Goal: Communication & Community: Answer question/provide support

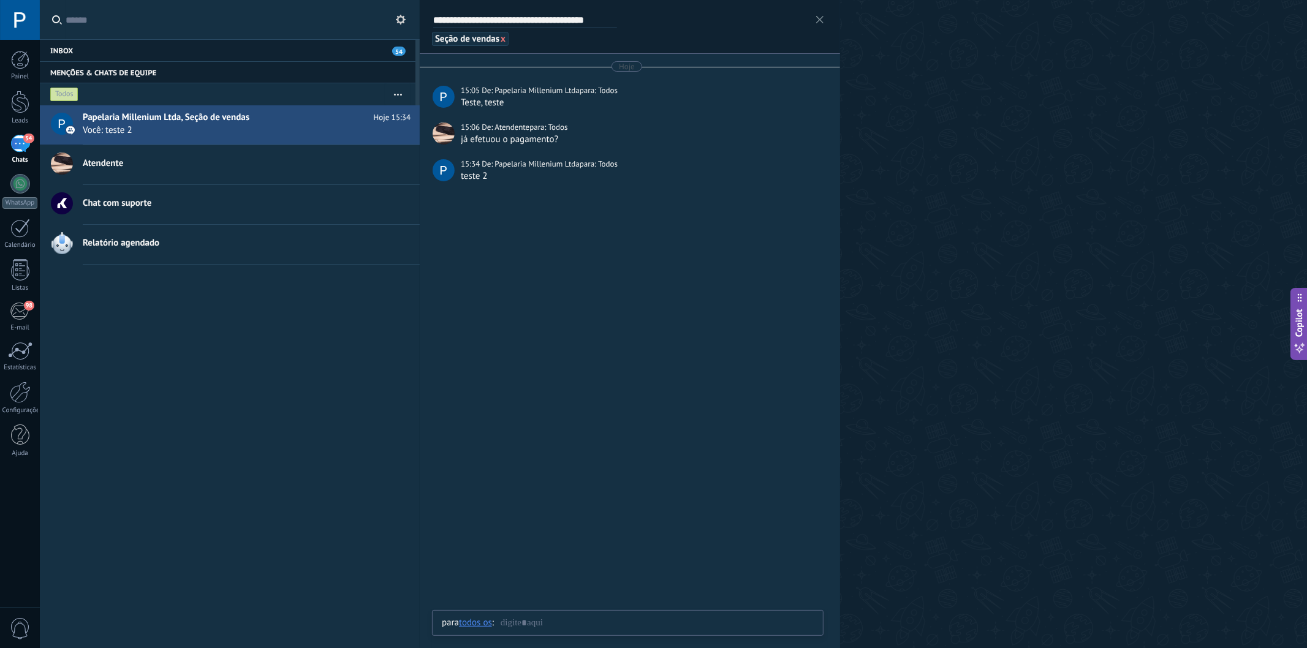
click at [19, 148] on div "54" at bounding box center [20, 144] width 20 height 18
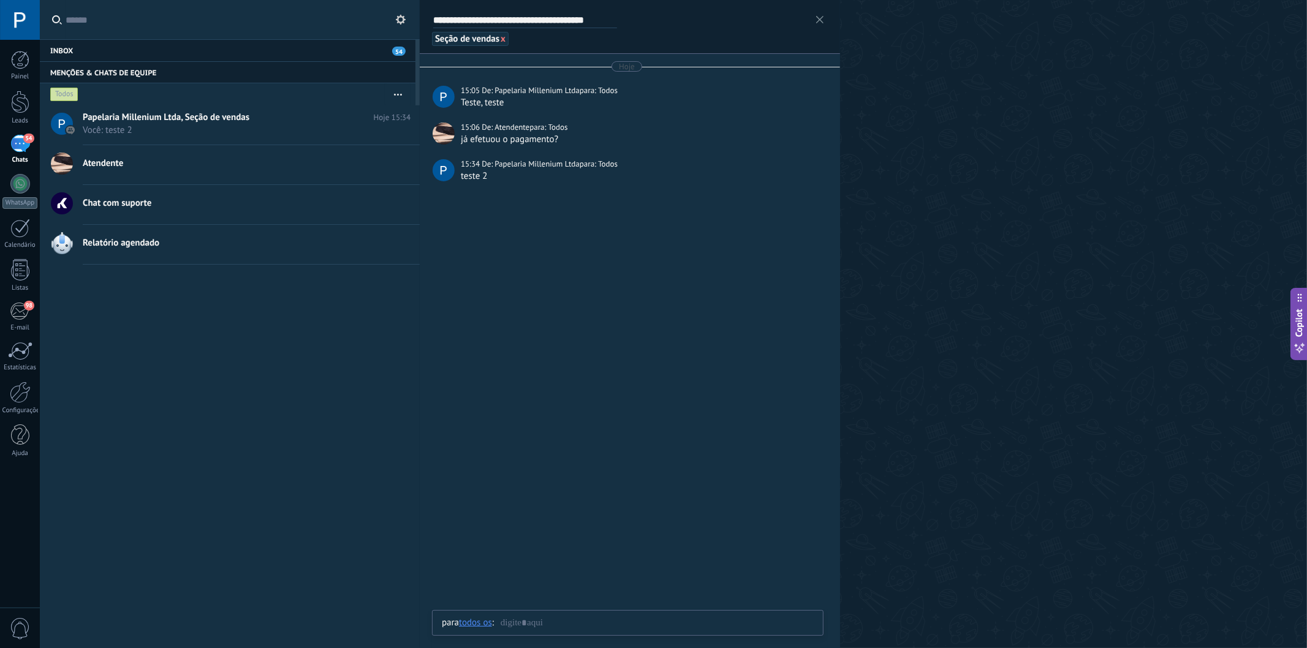
click at [15, 151] on div "54" at bounding box center [20, 144] width 20 height 18
click at [17, 147] on div "54" at bounding box center [20, 144] width 20 height 18
click at [78, 50] on div "Inbox 54" at bounding box center [228, 50] width 376 height 22
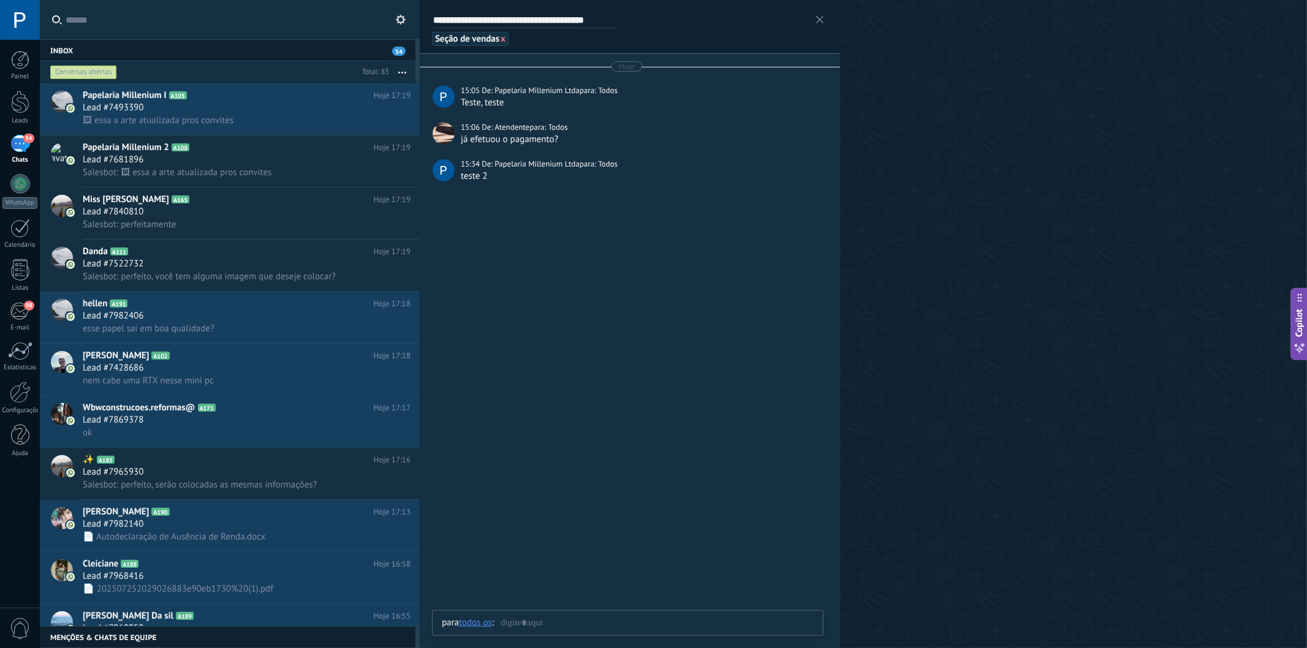
click at [820, 17] on img at bounding box center [820, 20] width 20 height 20
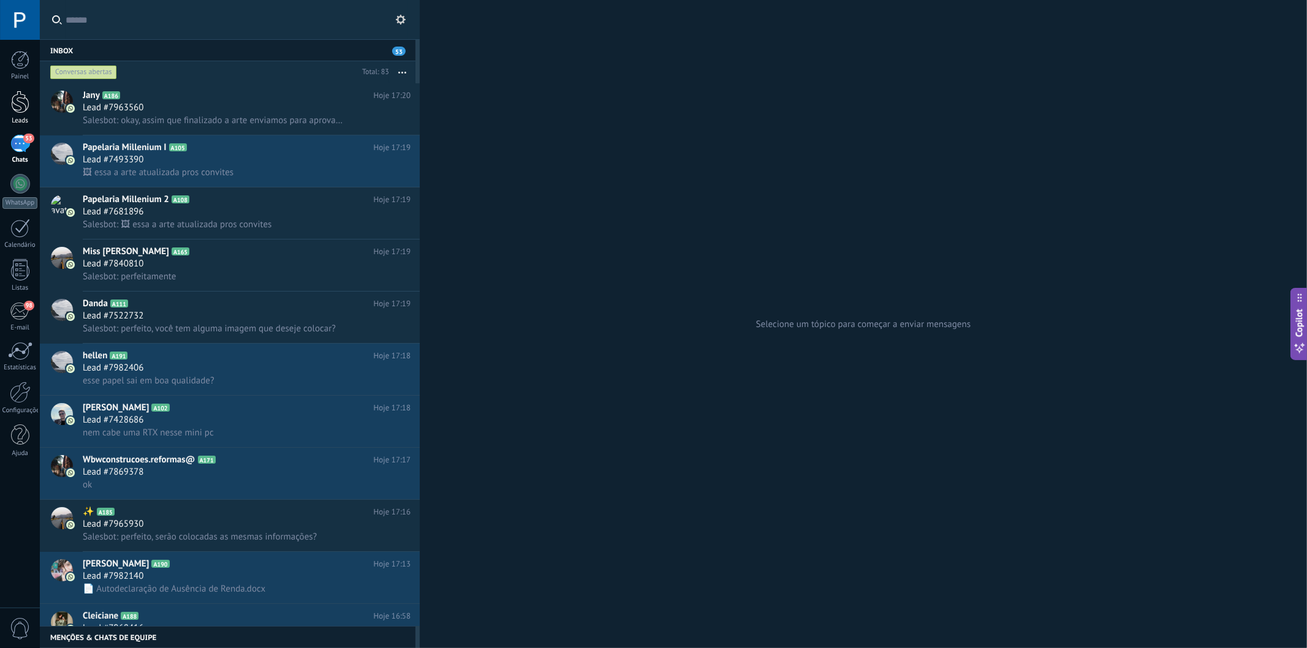
click at [25, 111] on div at bounding box center [20, 102] width 18 height 23
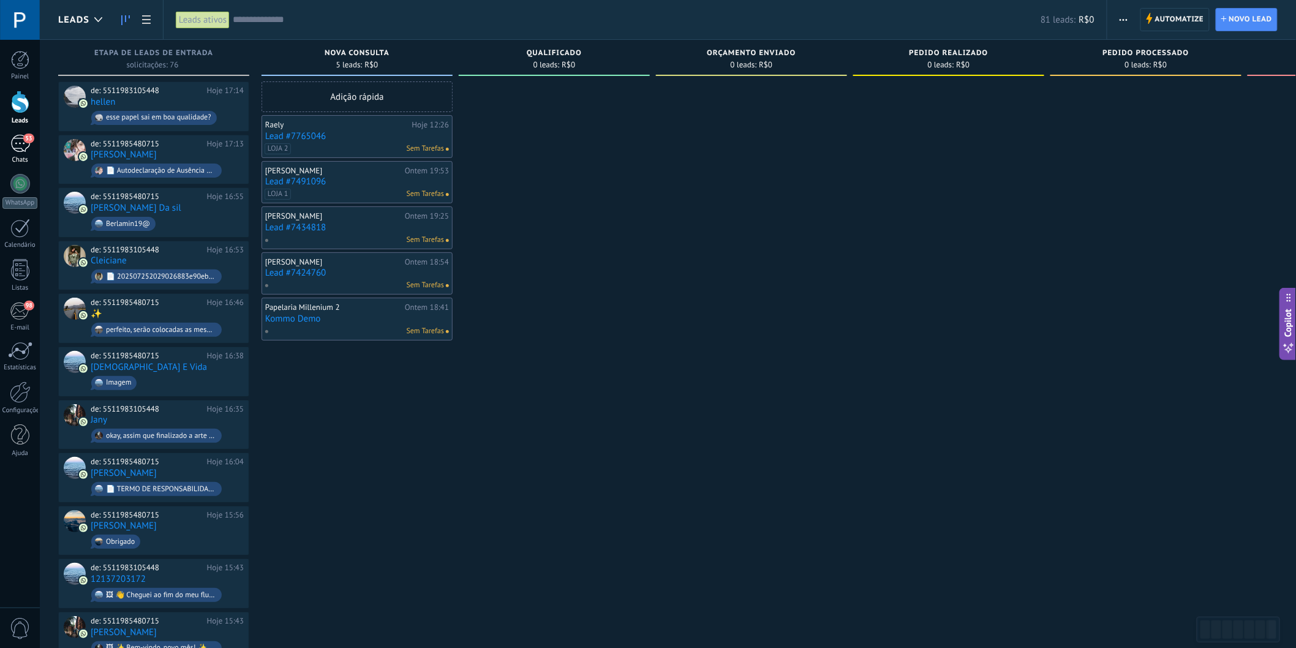
click at [9, 143] on link "53 Chats" at bounding box center [20, 149] width 40 height 29
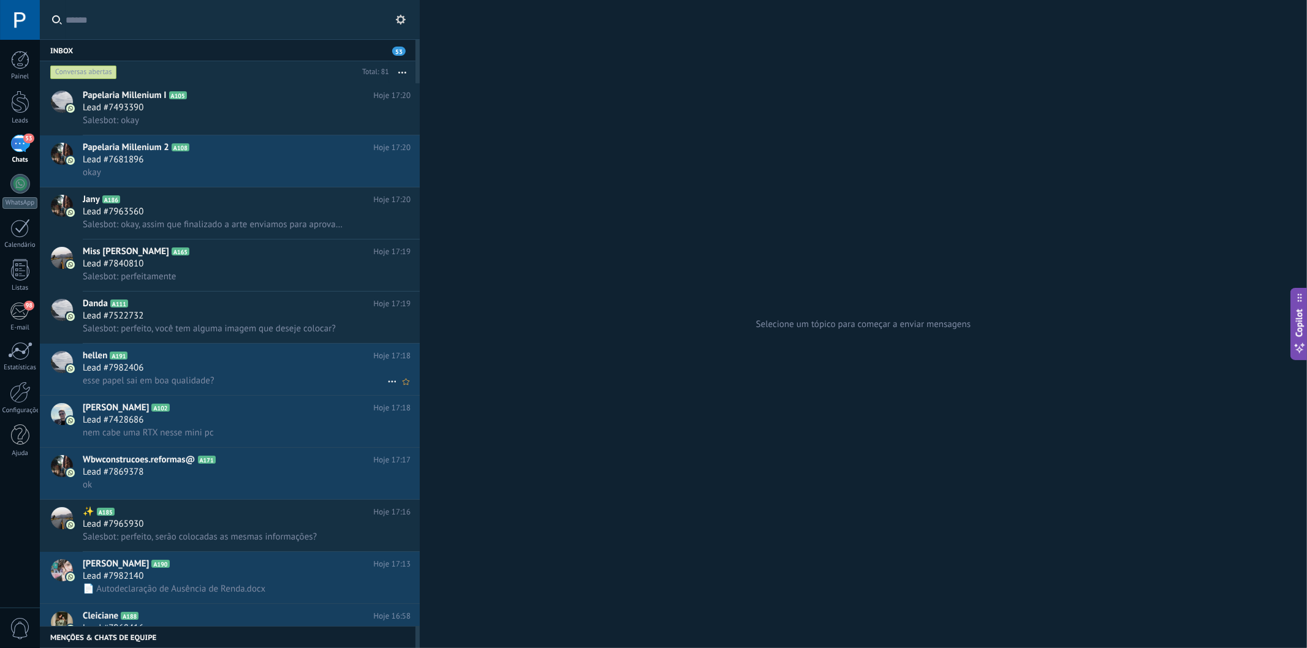
click at [273, 360] on h2 "hellen A191" at bounding box center [228, 356] width 291 height 12
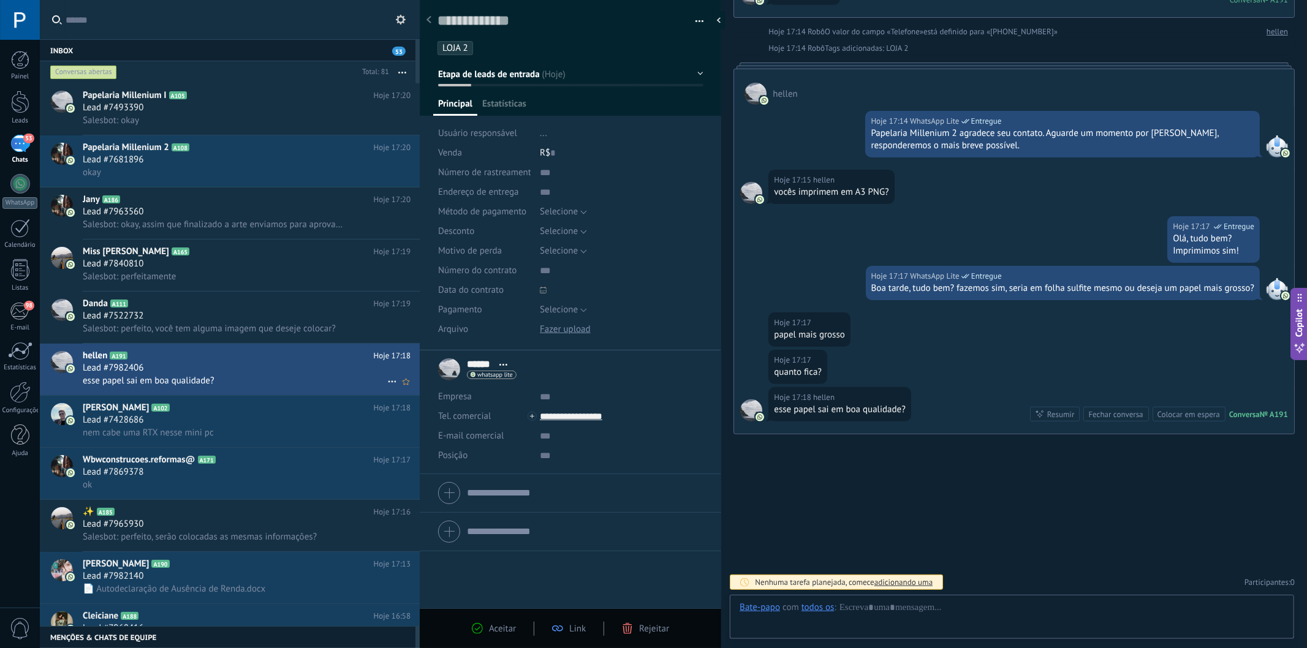
scroll to position [18, 0]
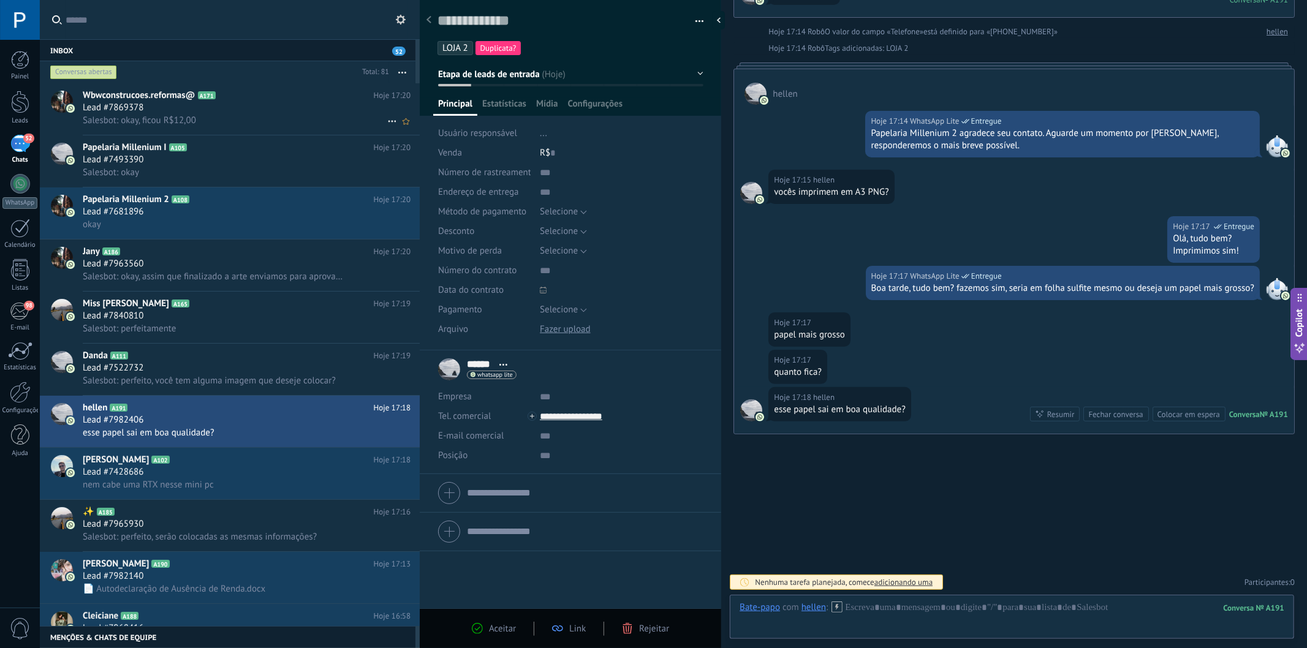
click at [259, 108] on div "Lead #7869378" at bounding box center [247, 108] width 328 height 12
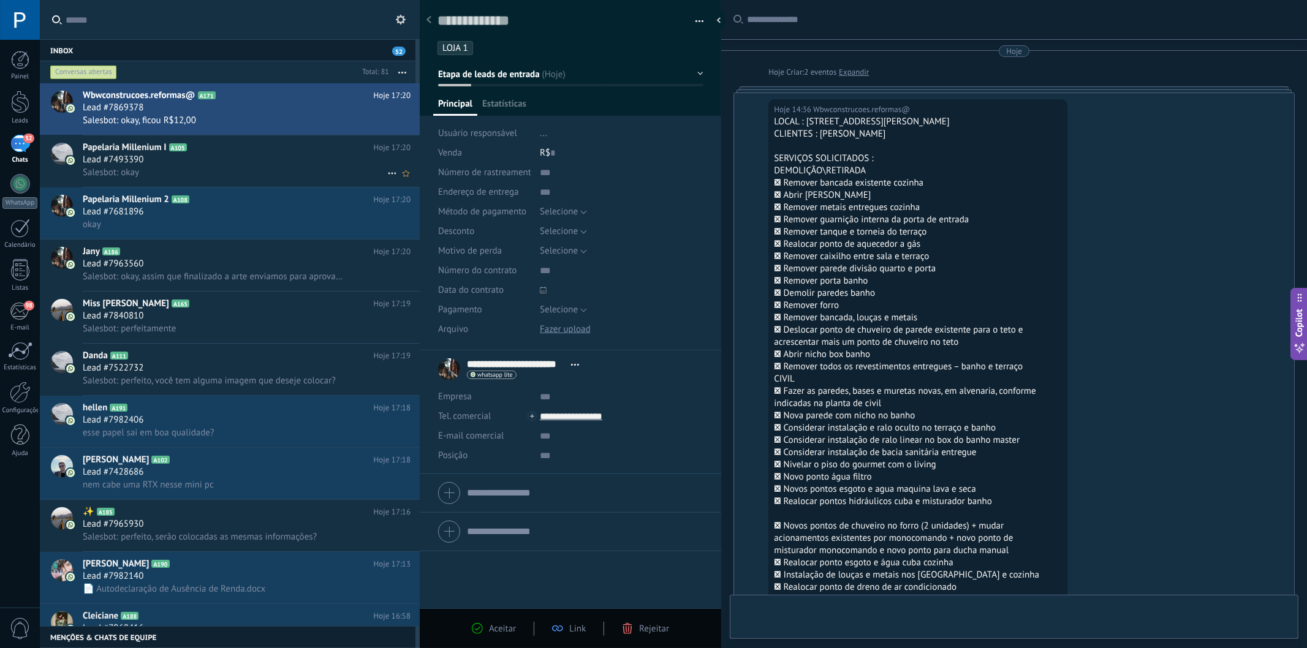
type textarea "**********"
